Goal: Check status: Check status

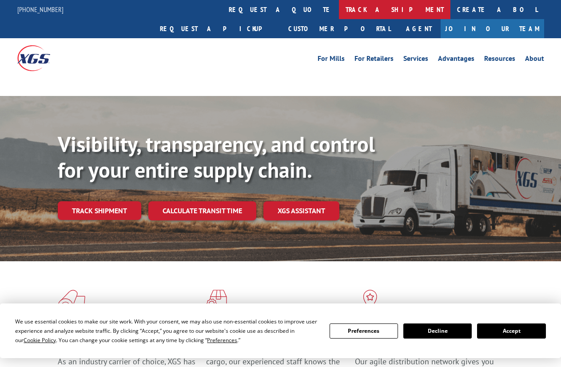
click at [339, 8] on link "track a shipment" at bounding box center [394, 9] width 111 height 19
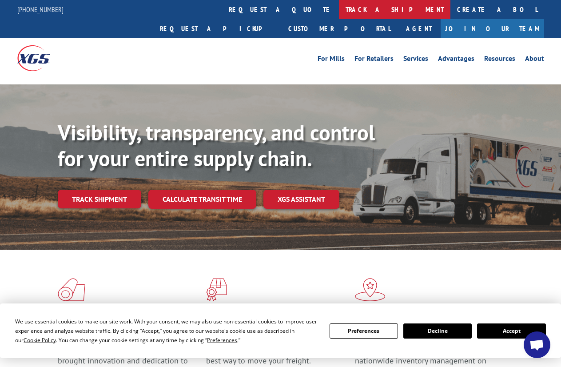
click at [339, 12] on link "track a shipment" at bounding box center [394, 9] width 111 height 19
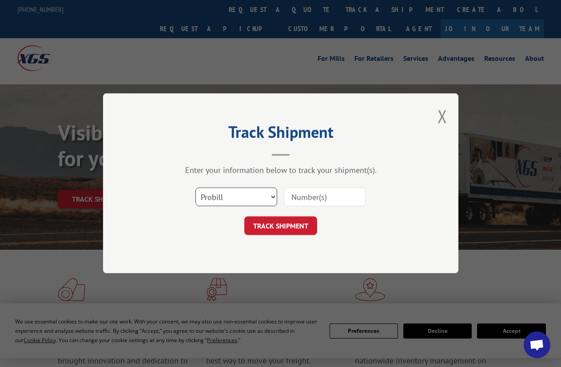
click at [195, 188] on select "Select category... Probill BOL PO" at bounding box center [236, 197] width 82 height 19
select select "bol"
click option "BOL" at bounding box center [0, 0] width 0 height 0
click at [325, 198] on input at bounding box center [325, 197] width 82 height 19
type input "6044302"
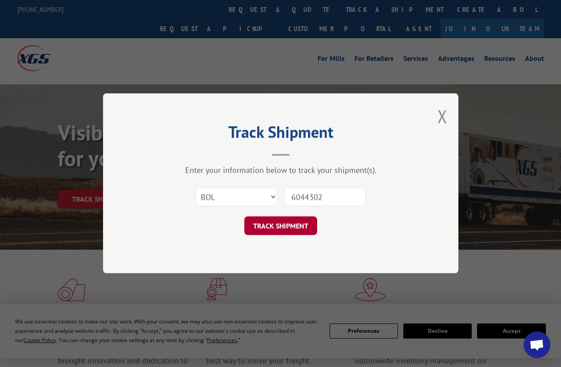
click at [280, 223] on button "TRACK SHIPMENT" at bounding box center [280, 226] width 73 height 19
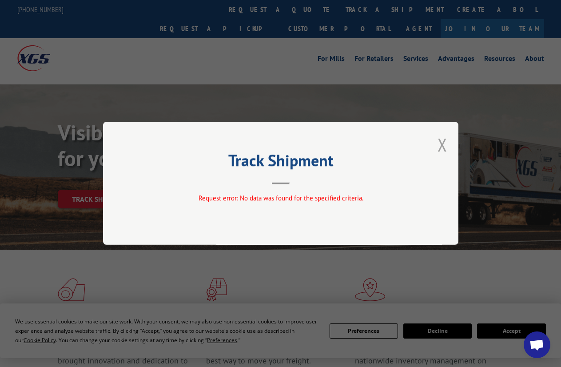
click at [441, 142] on button "Close modal" at bounding box center [442, 145] width 10 height 24
